Goal: Transaction & Acquisition: Purchase product/service

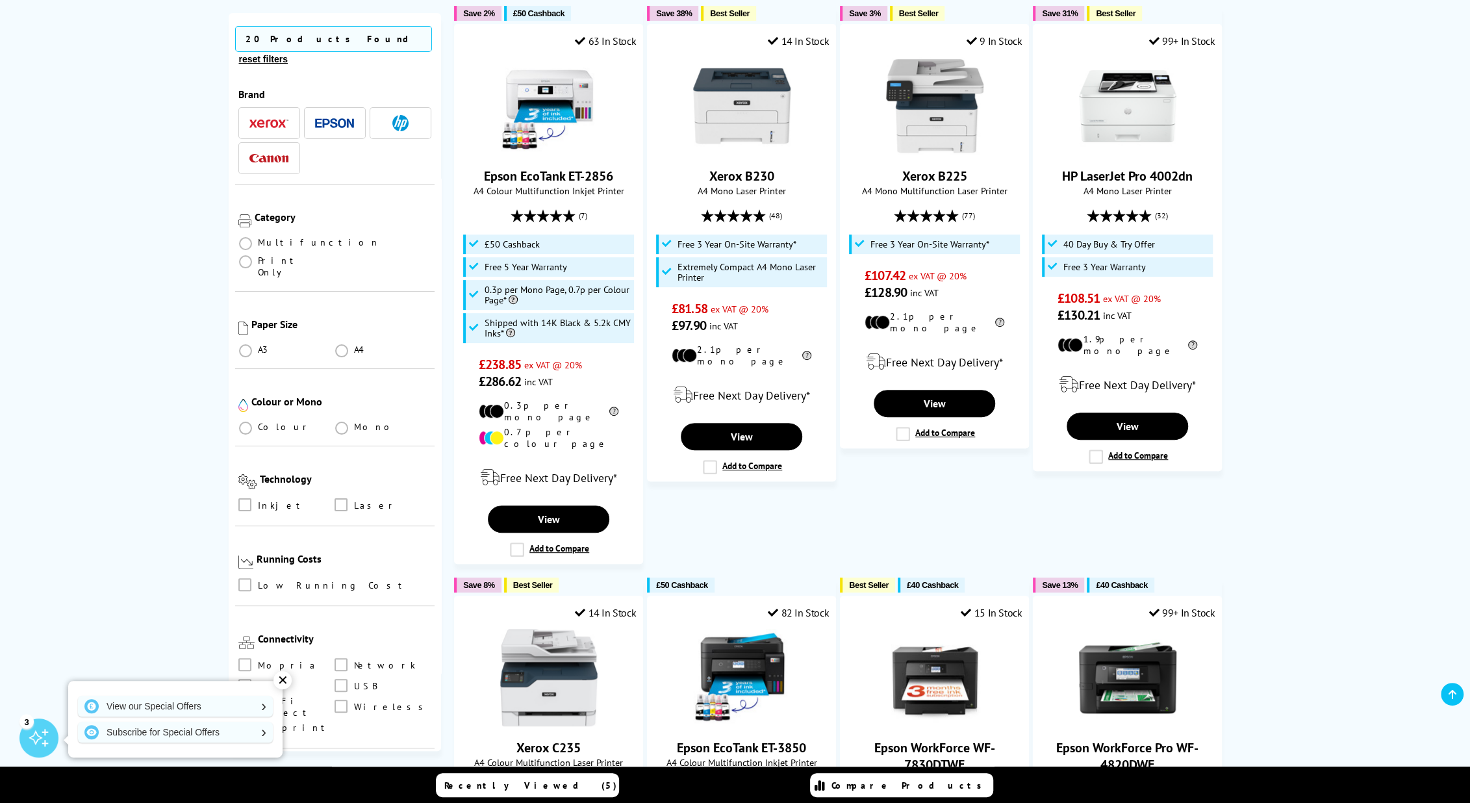
scroll to position [325, 0]
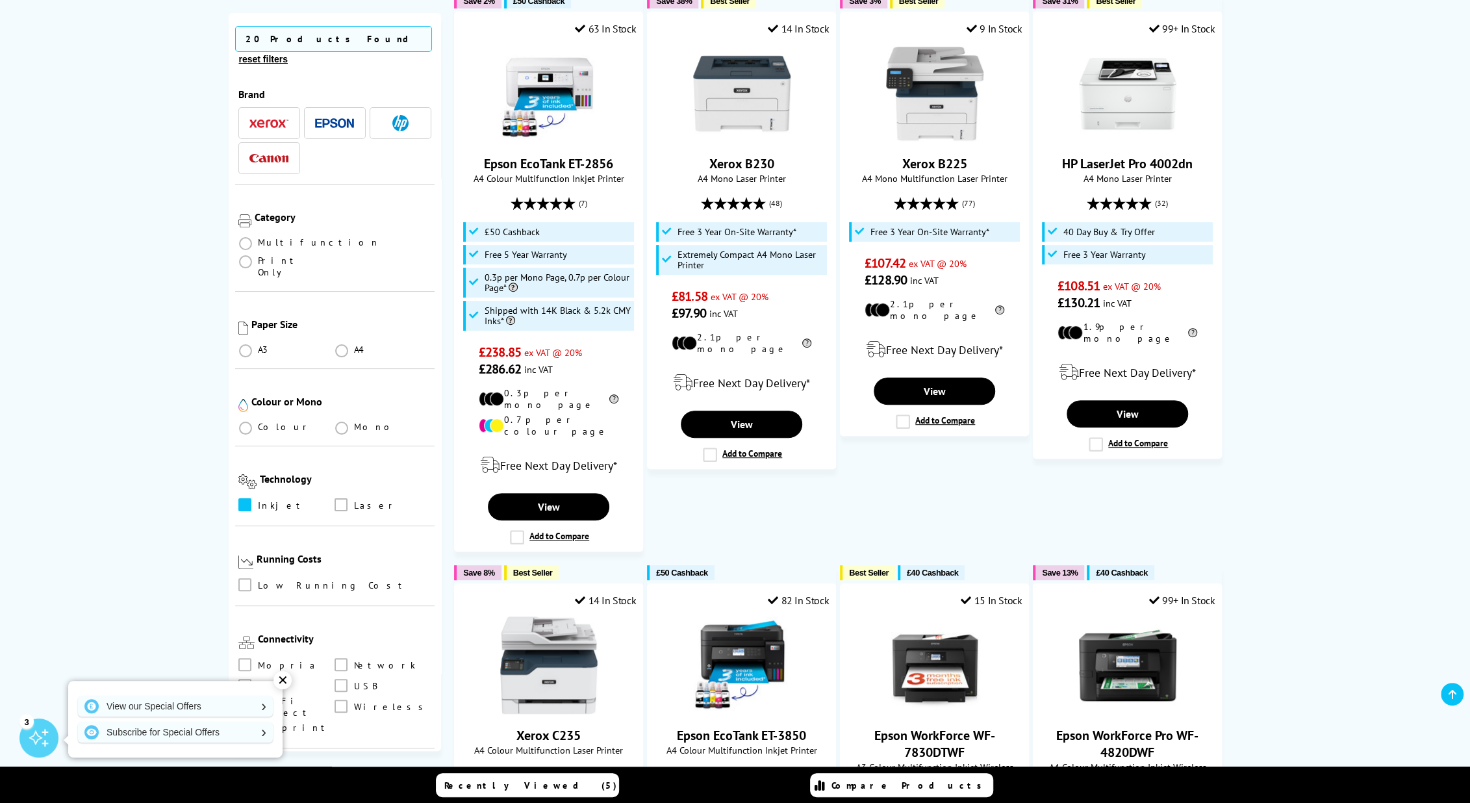
click at [247, 498] on span at bounding box center [244, 504] width 13 height 13
click at [257, 500] on input "checkbox" at bounding box center [257, 500] width 0 height 0
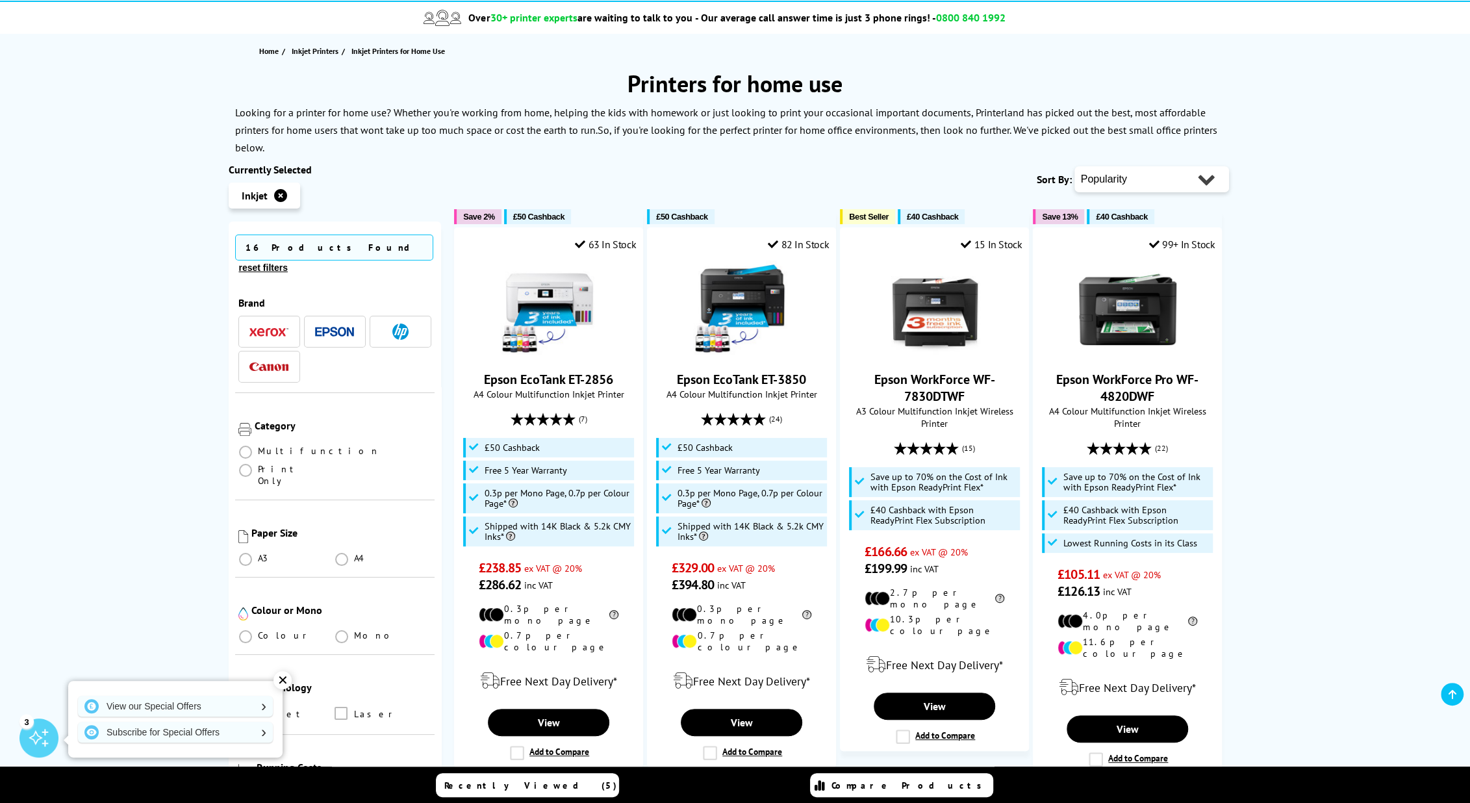
scroll to position [130, 0]
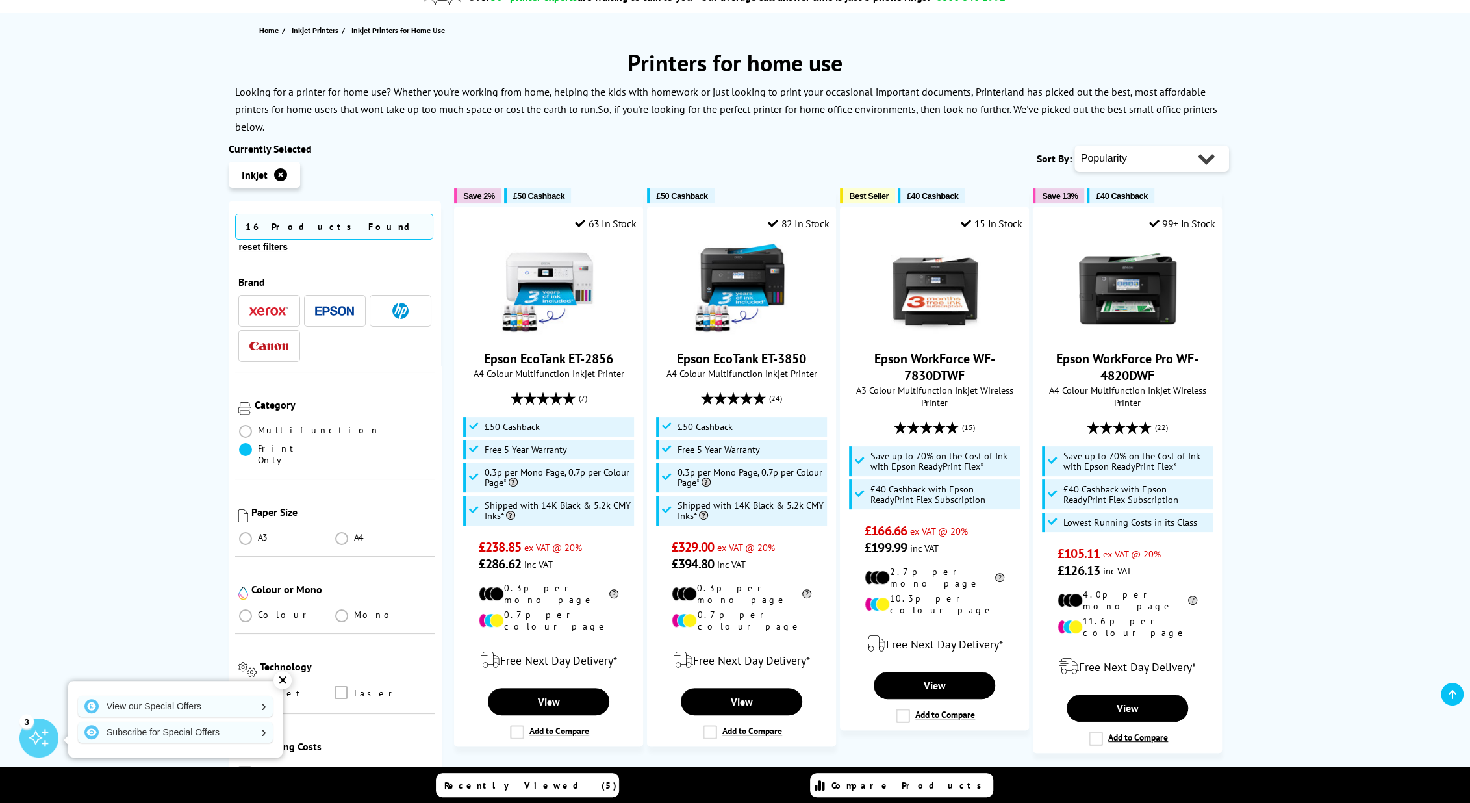
click at [252, 443] on span at bounding box center [245, 449] width 13 height 13
click at [258, 444] on Only "radio" at bounding box center [258, 444] width 0 height 0
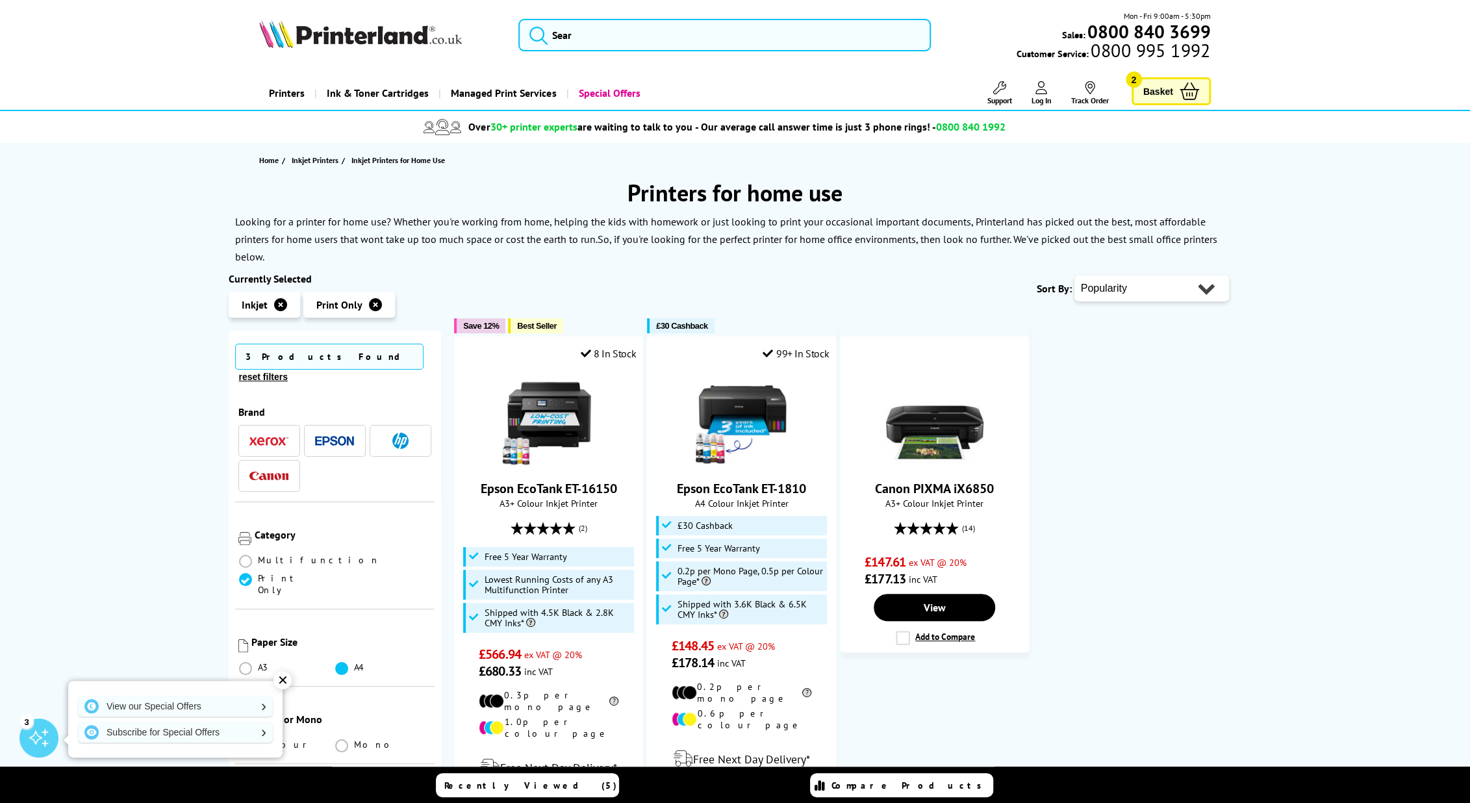
click at [341, 662] on span at bounding box center [341, 668] width 13 height 13
click at [354, 663] on input "radio" at bounding box center [354, 663] width 0 height 0
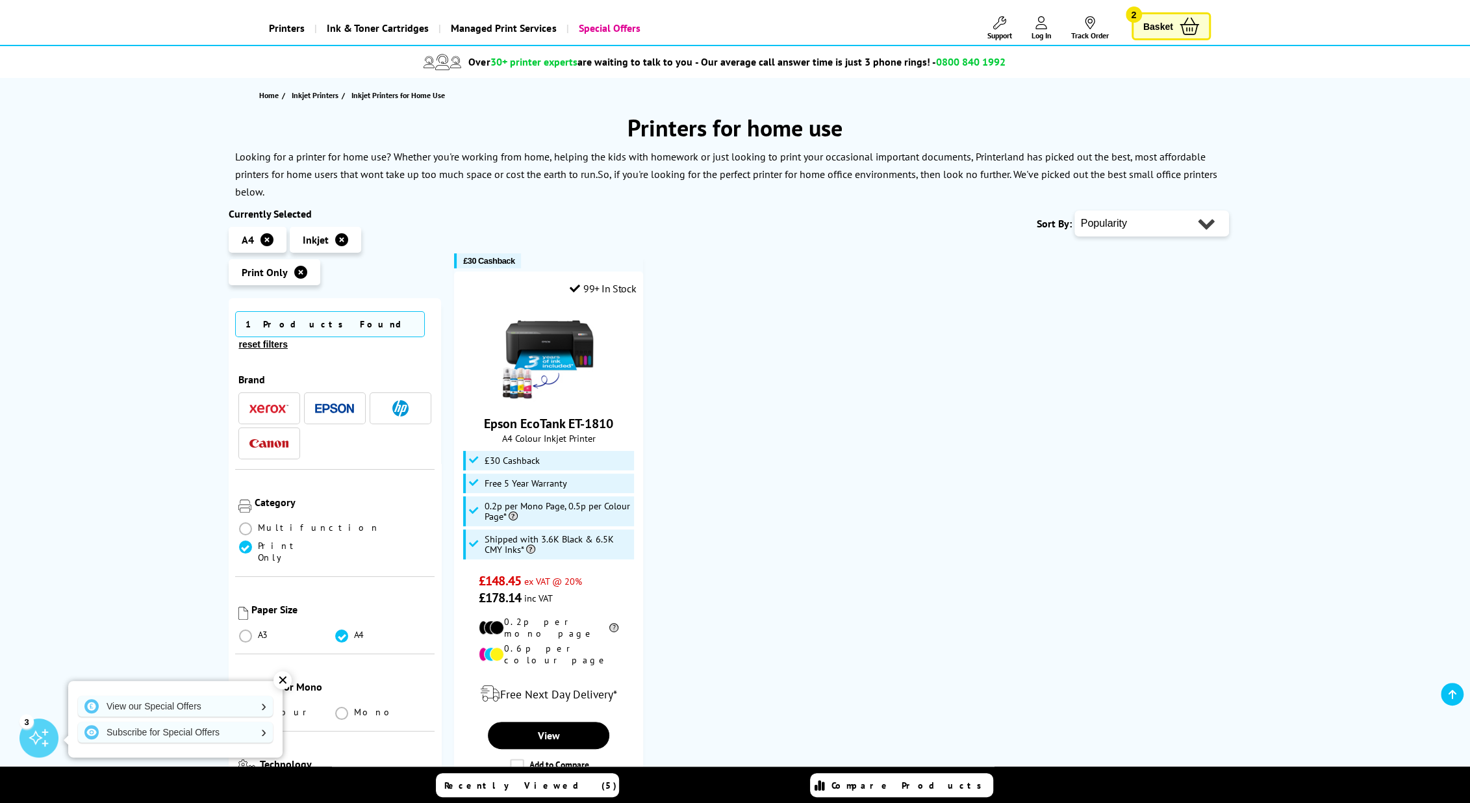
scroll to position [130, 0]
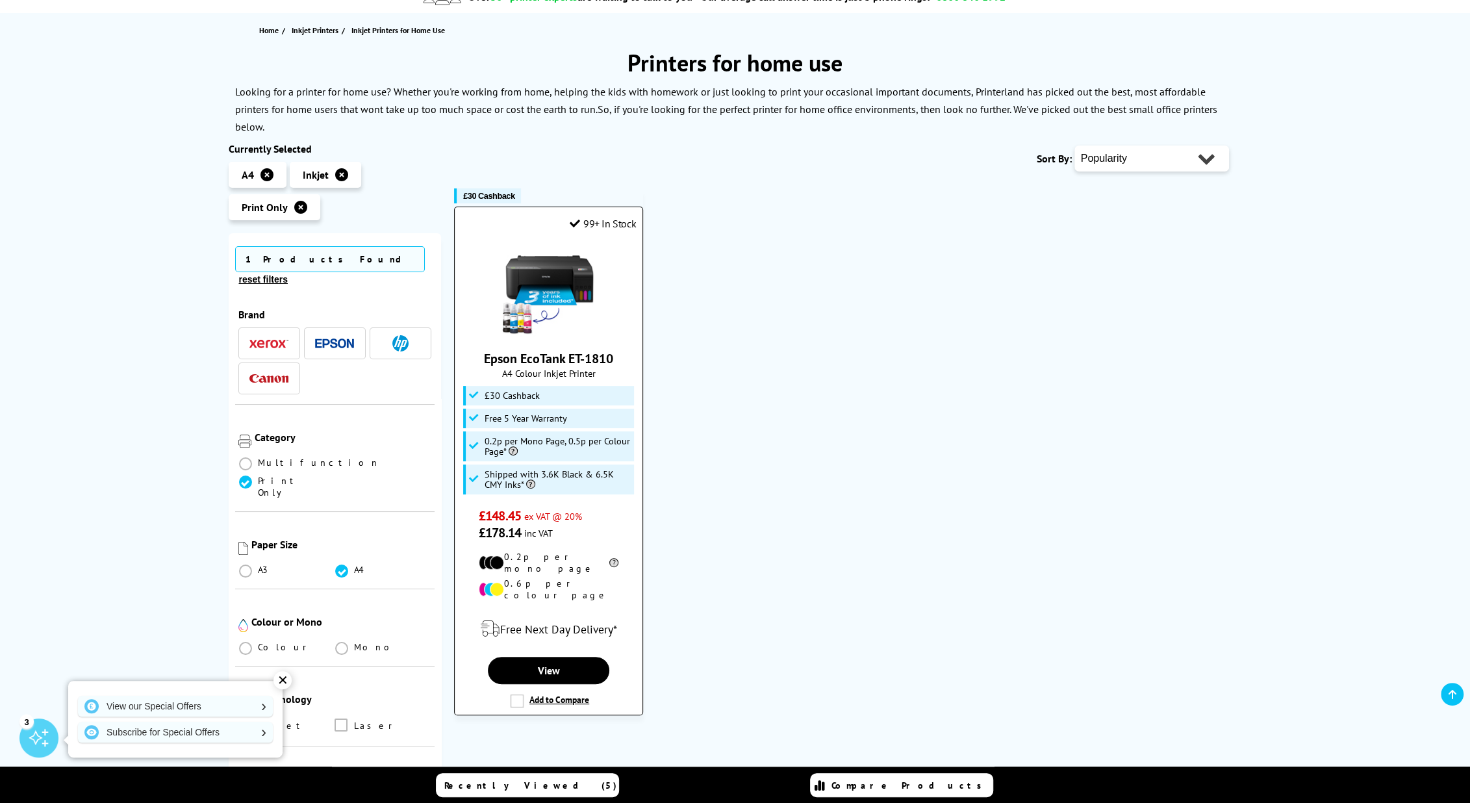
click at [520, 366] on link "Epson EcoTank ET-1810" at bounding box center [548, 358] width 129 height 17
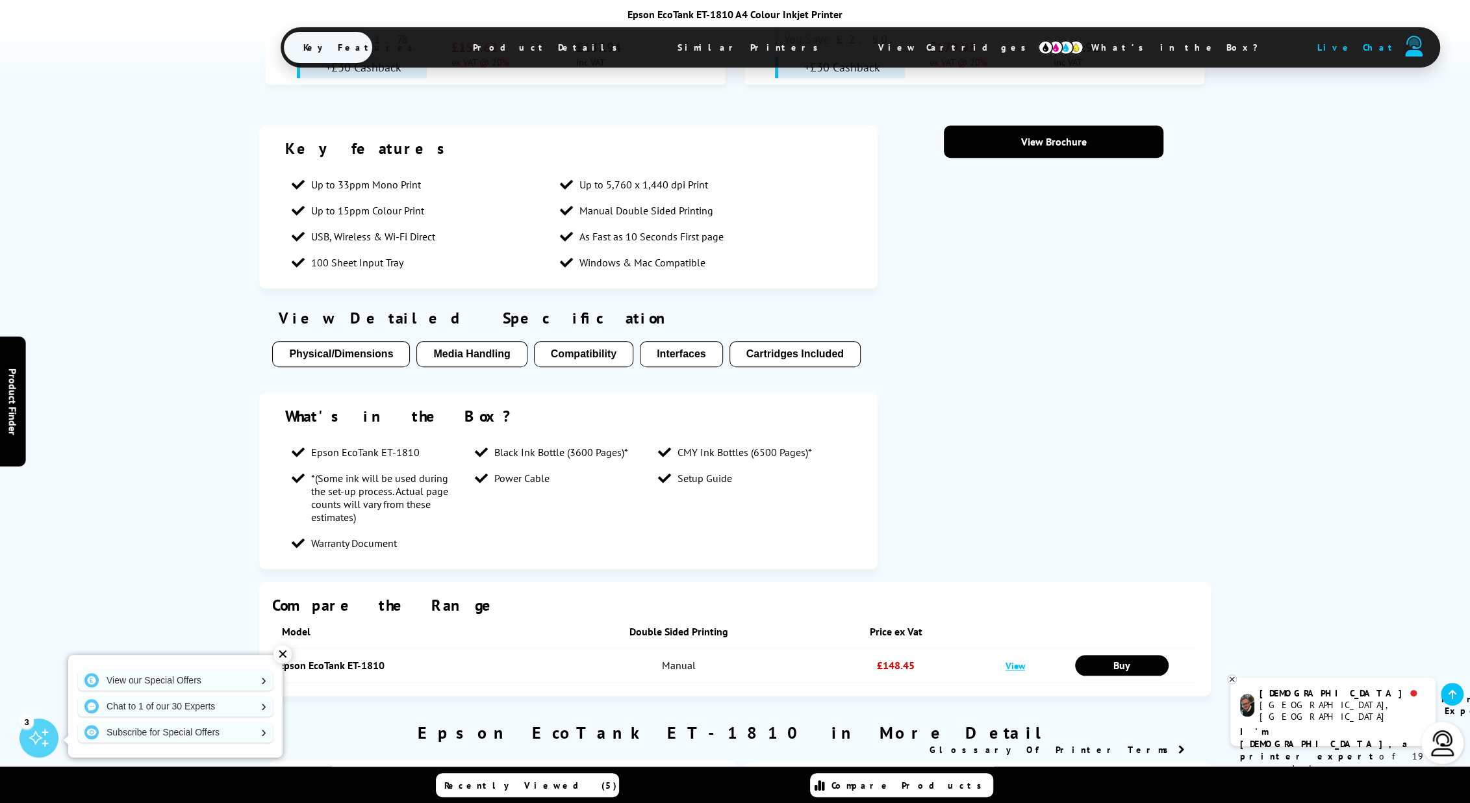
scroll to position [1104, 0]
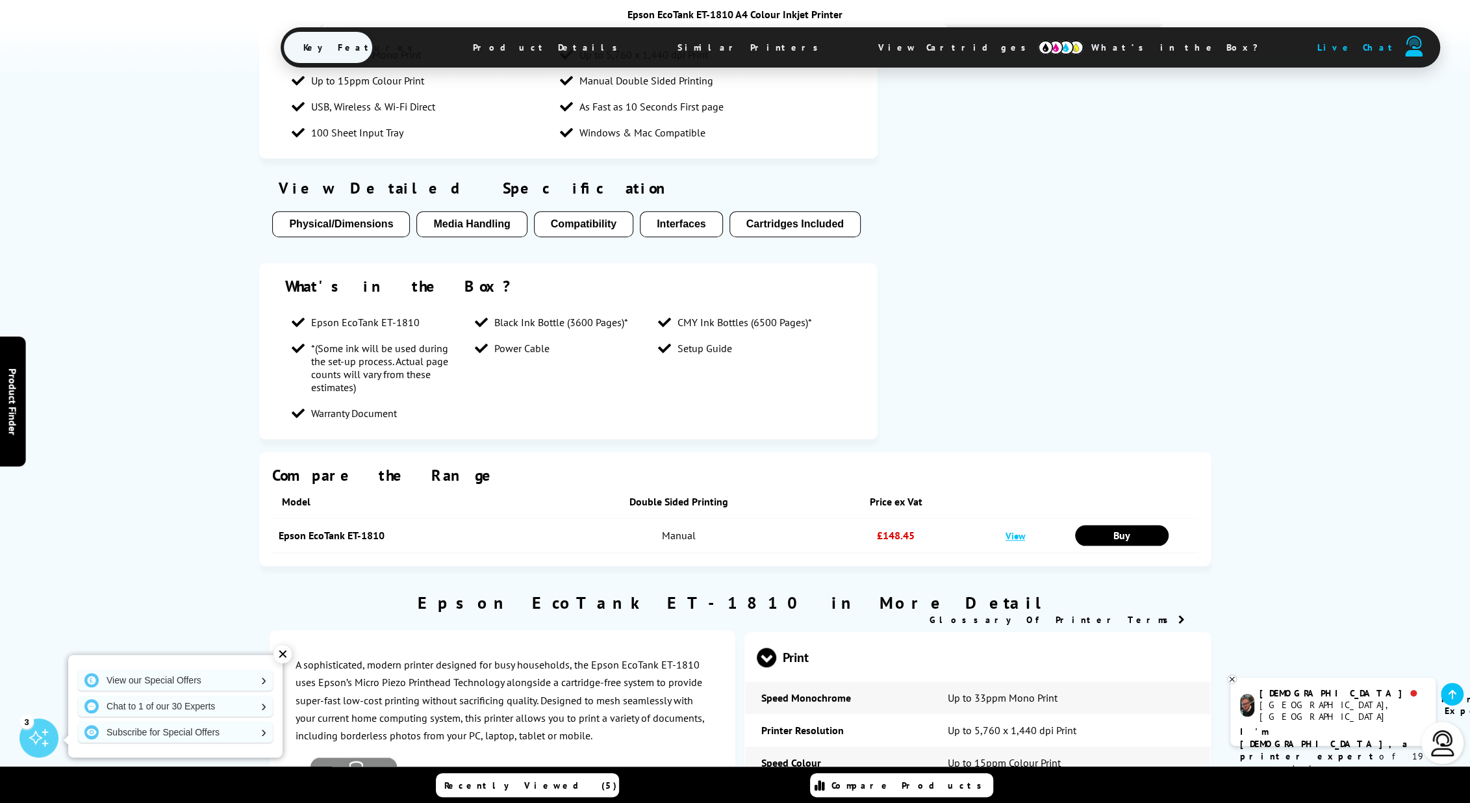
click at [317, 529] on link "Epson EcoTank ET-1810" at bounding box center [332, 535] width 106 height 13
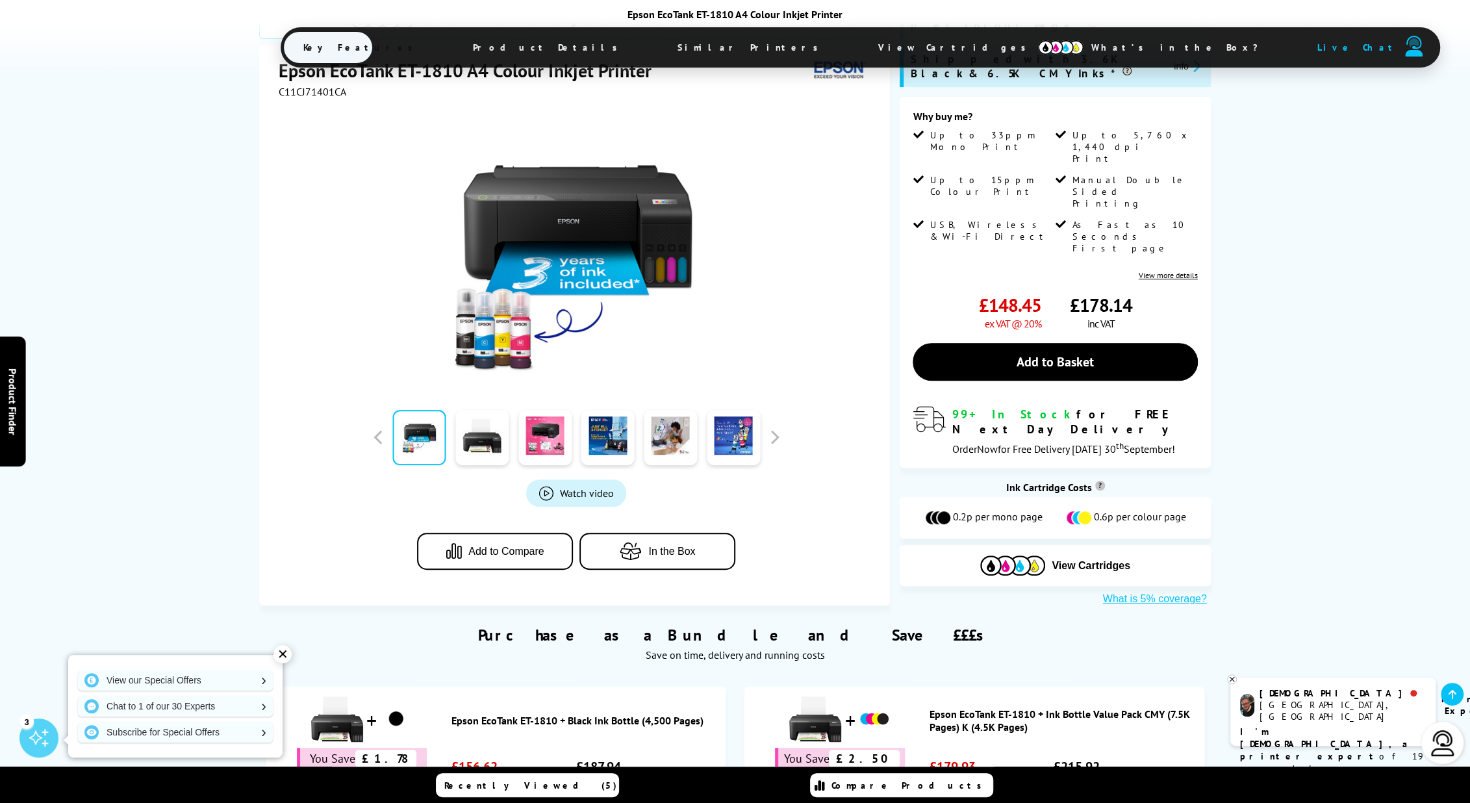
scroll to position [260, 0]
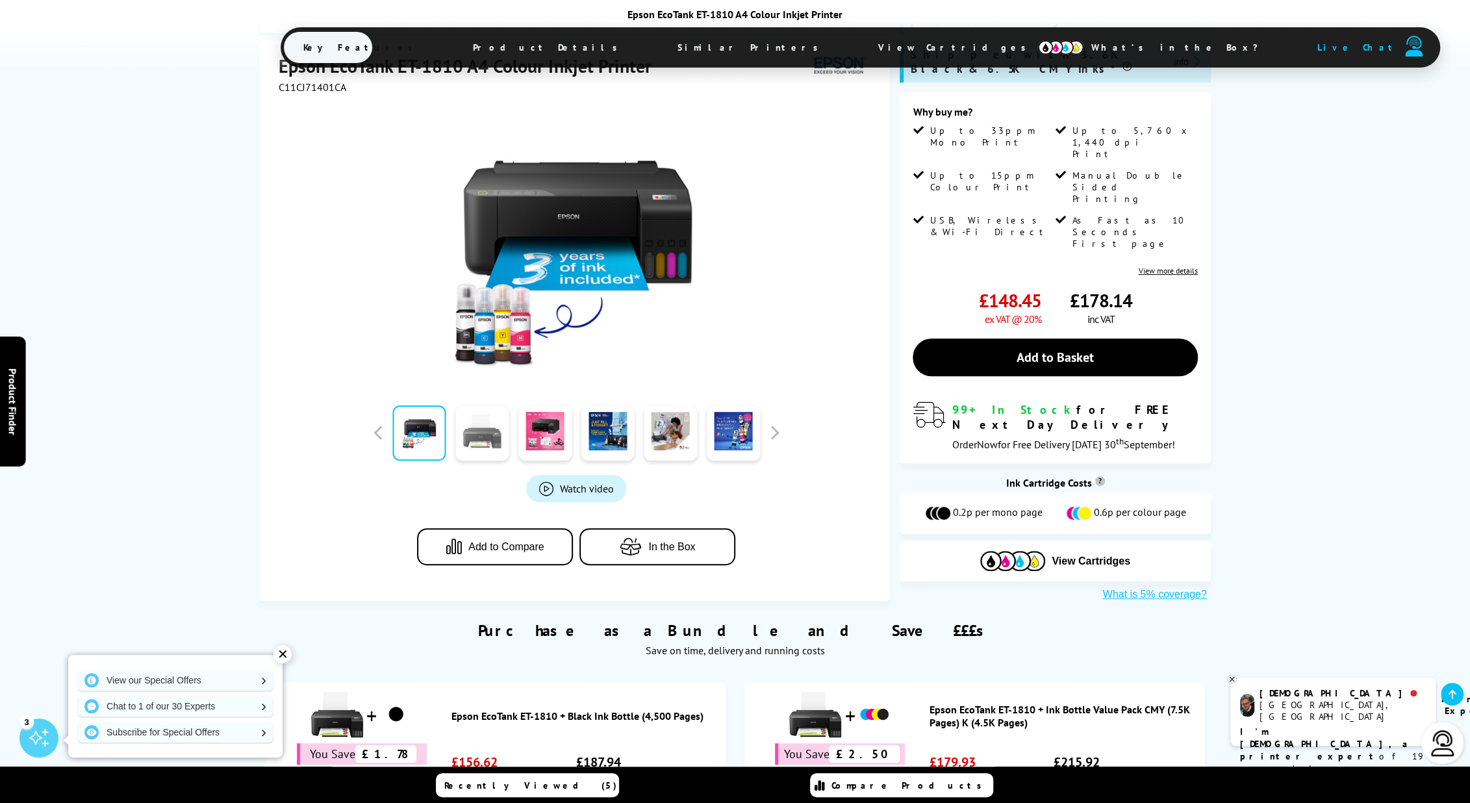
click at [472, 405] on link at bounding box center [481, 432] width 53 height 55
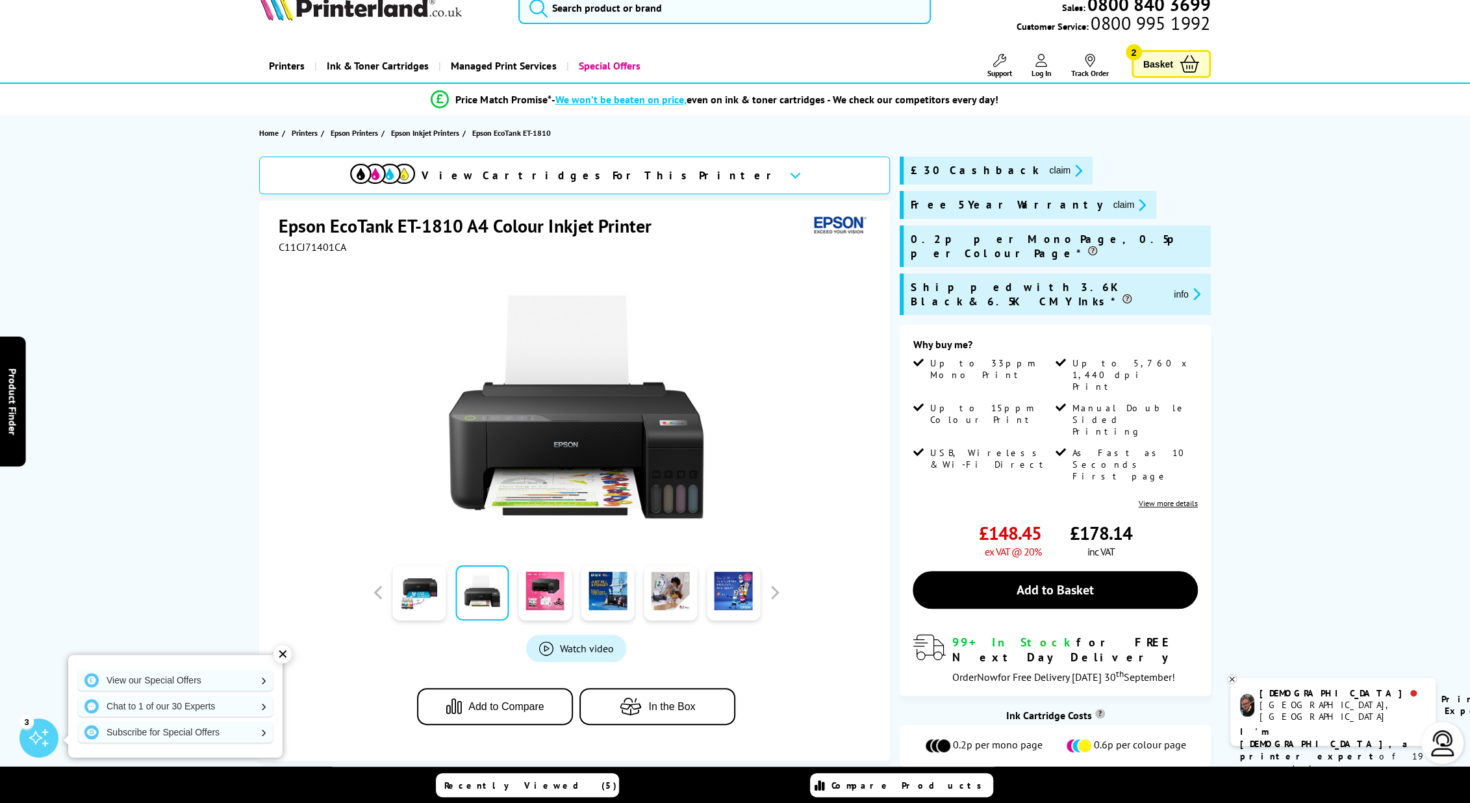
scroll to position [0, 0]
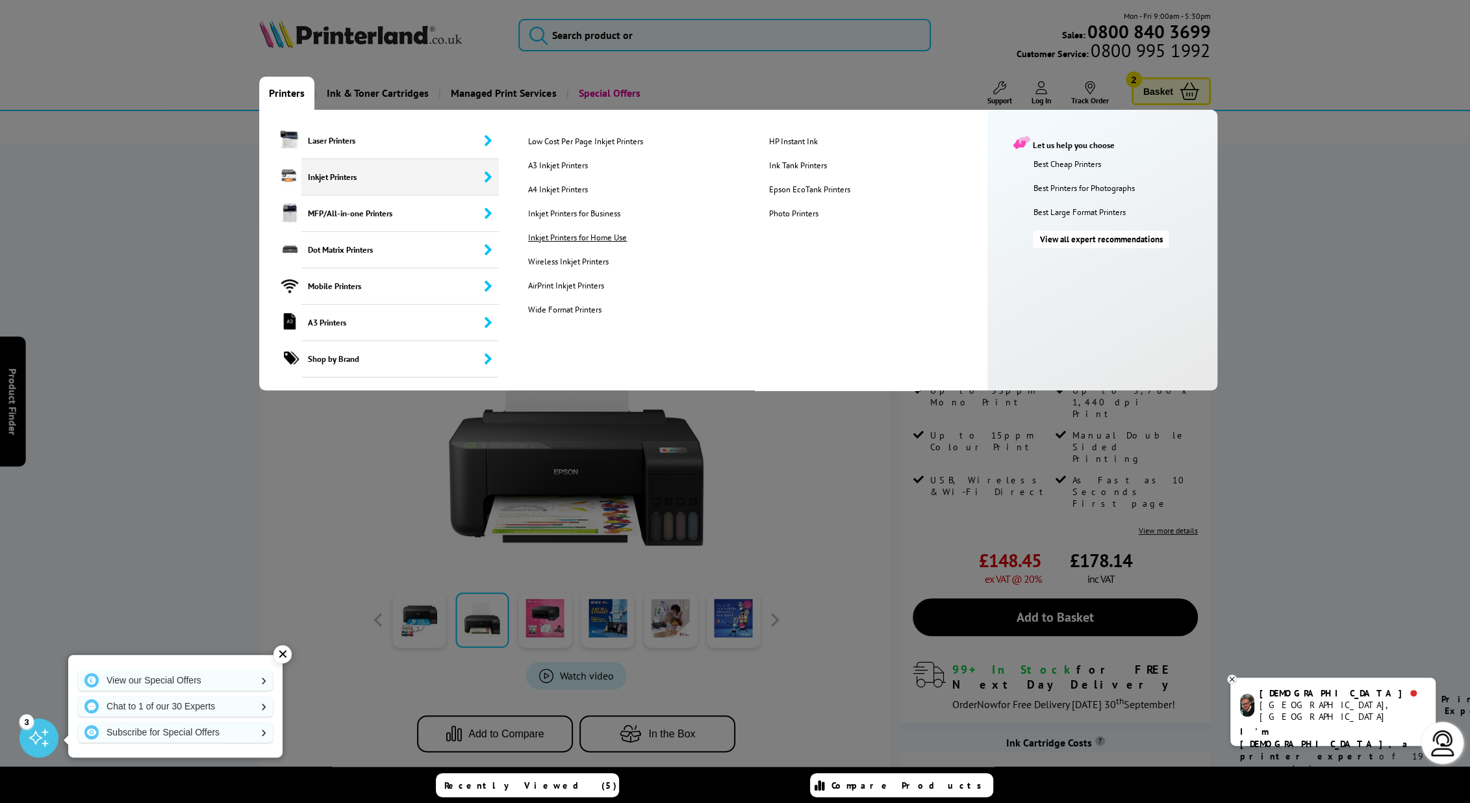
click at [548, 234] on link "Inkjet Printers for Home Use" at bounding box center [638, 237] width 240 height 11
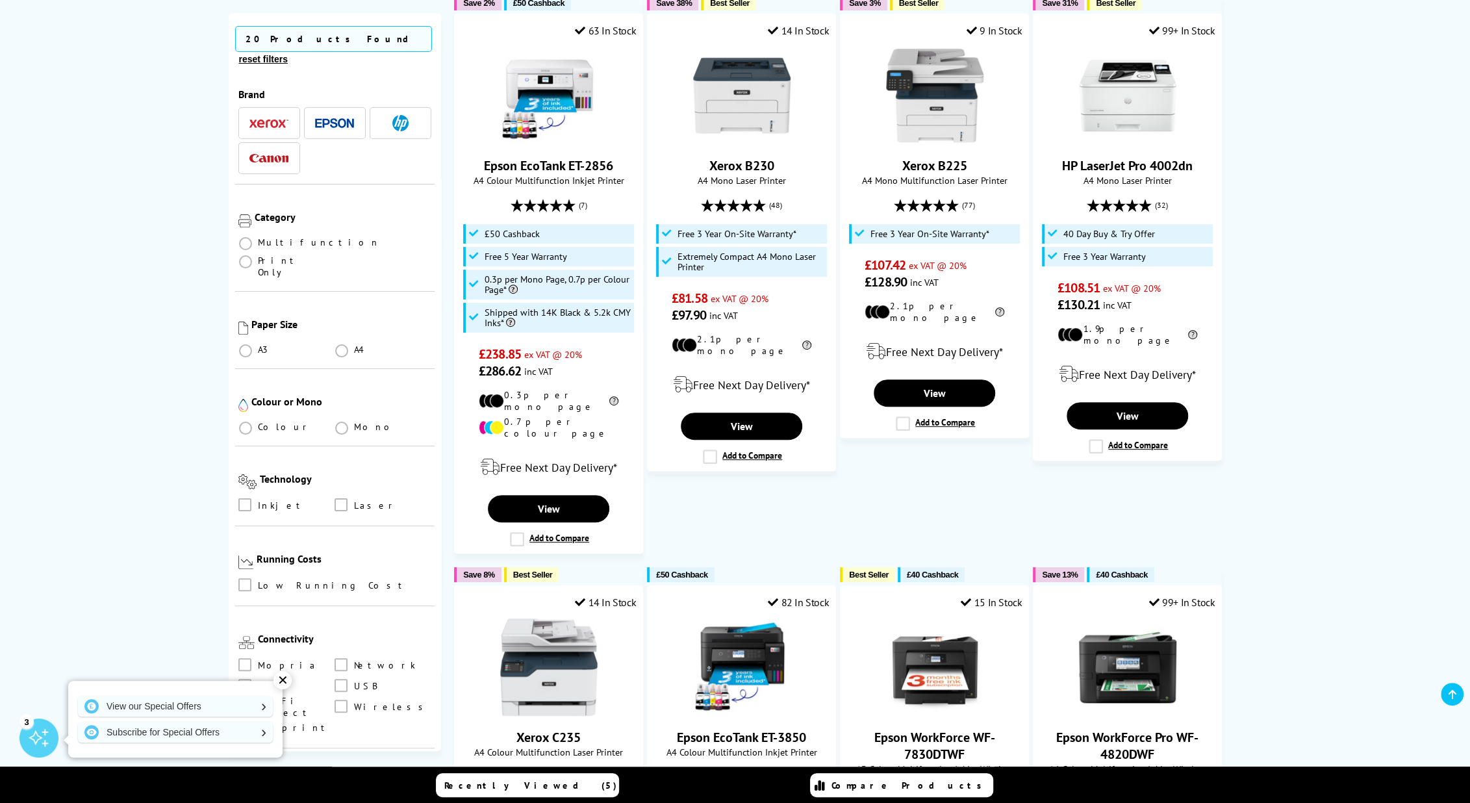
scroll to position [325, 0]
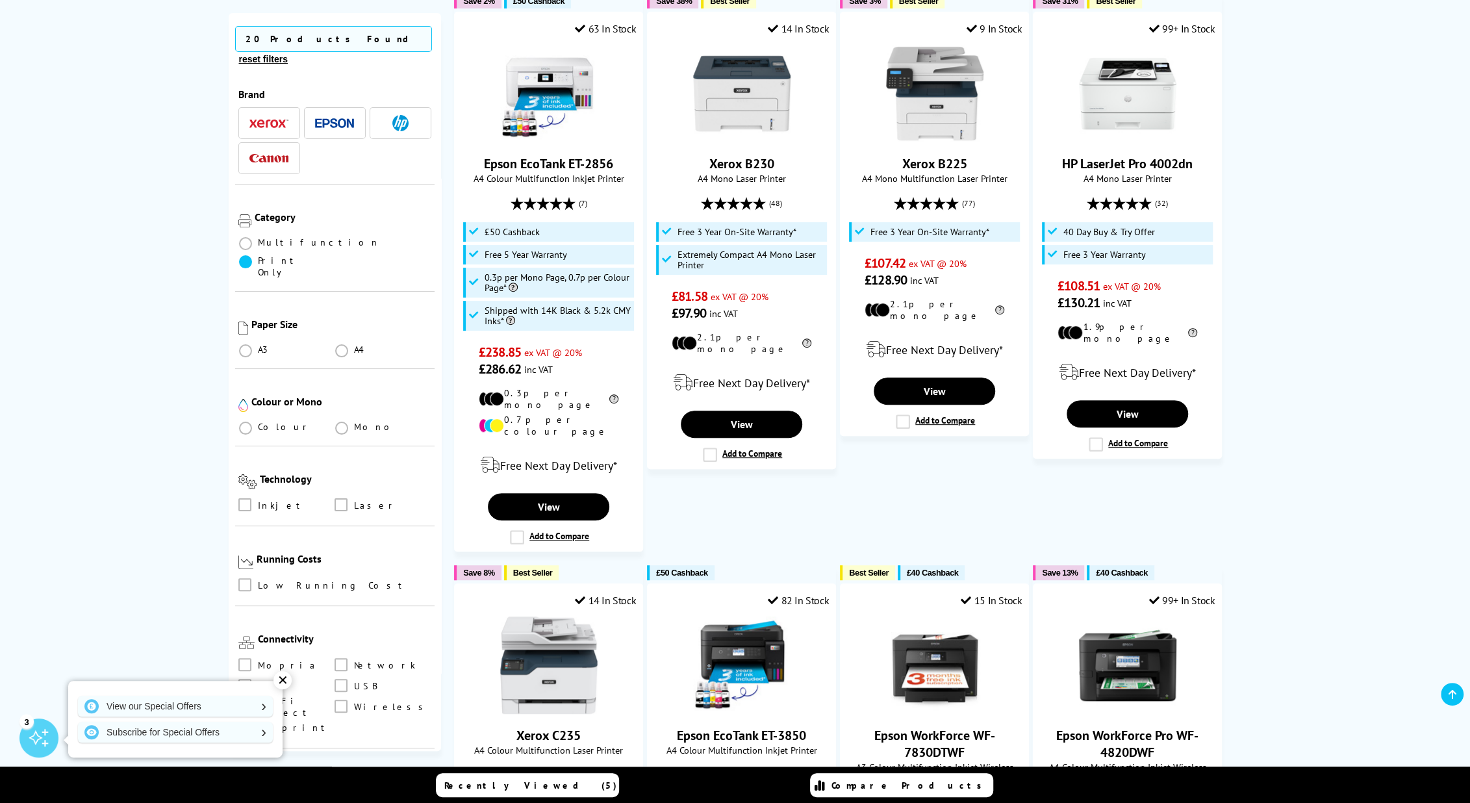
click at [252, 255] on span at bounding box center [245, 261] width 13 height 13
click at [258, 257] on Only "radio" at bounding box center [258, 257] width 0 height 0
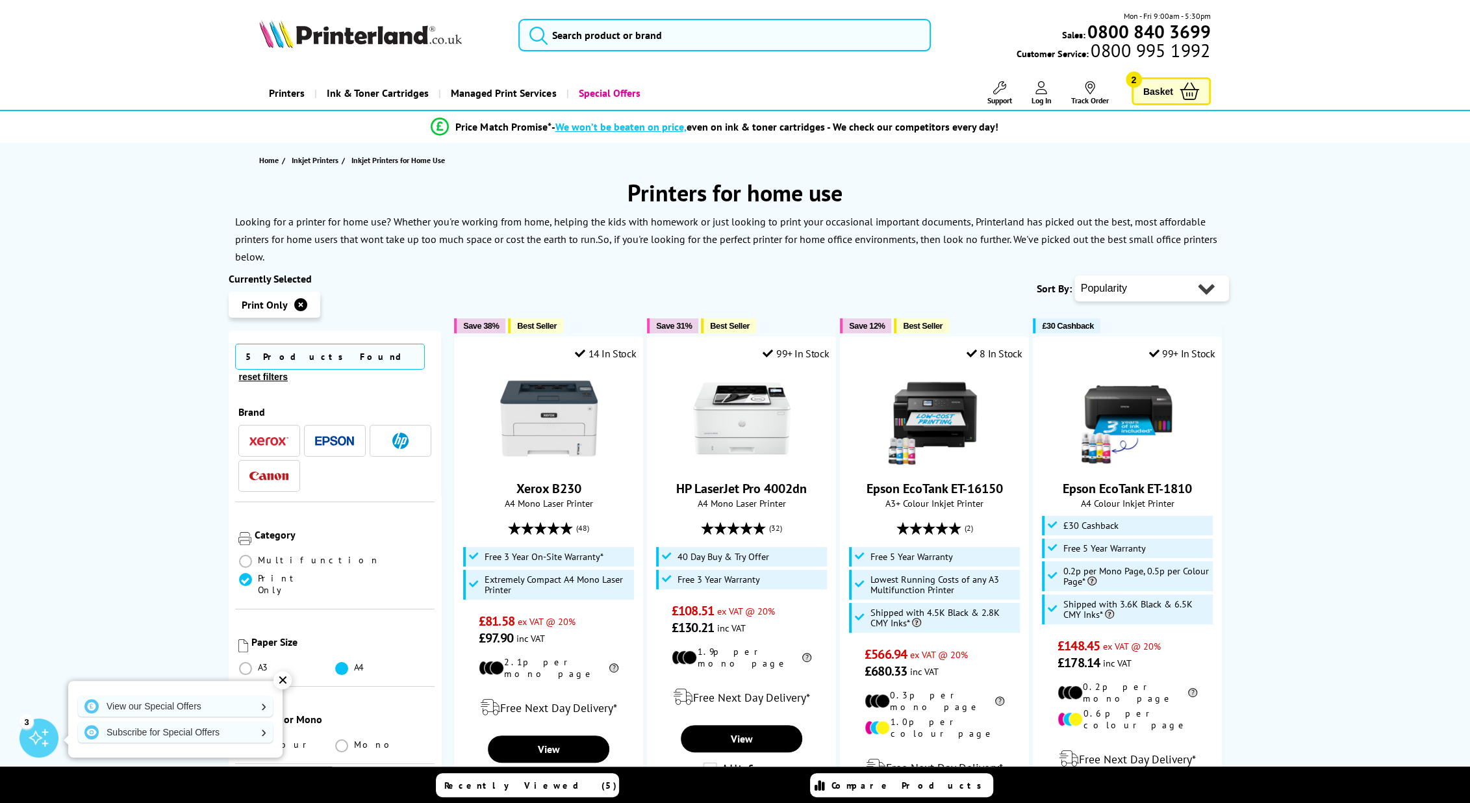
click at [342, 662] on span at bounding box center [341, 668] width 13 height 13
click at [354, 663] on input "radio" at bounding box center [354, 663] width 0 height 0
